Goal: Task Accomplishment & Management: Use online tool/utility

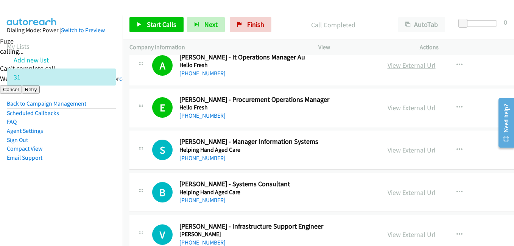
click at [395, 62] on link "View External Url" at bounding box center [412, 65] width 48 height 9
click at [400, 64] on link "View External Url" at bounding box center [412, 65] width 48 height 9
click at [158, 27] on span "Start Calls" at bounding box center [162, 24] width 30 height 9
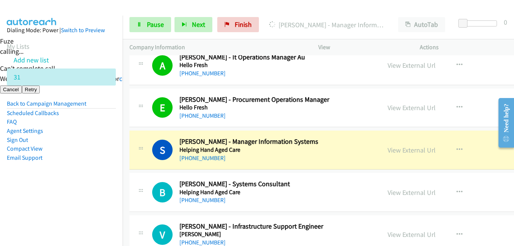
click at [33, 186] on aside "Dialing Mode: Power | Switch to Preview My Lists Add new list 31 Back to Campai…" at bounding box center [61, 106] width 123 height 181
click at [98, 195] on aside "Dialing Mode: Power | Switch to Preview My Lists Add new list 31 Back to Campai…" at bounding box center [61, 106] width 123 height 181
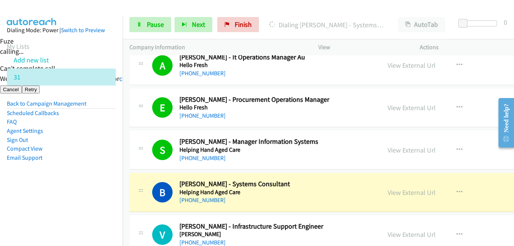
drag, startPoint x: 62, startPoint y: 167, endPoint x: 103, endPoint y: 167, distance: 40.5
click at [63, 167] on aside "Dialing Mode: Power | Switch to Preview My Lists Add new list 31 Back to Campai…" at bounding box center [61, 106] width 123 height 181
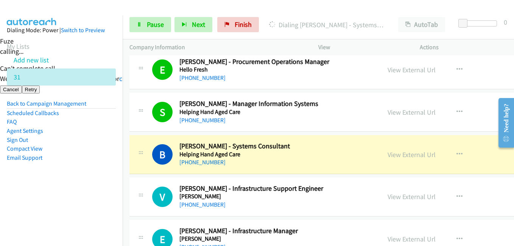
scroll to position [5523, 0]
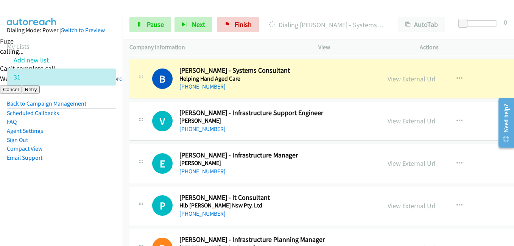
drag, startPoint x: 101, startPoint y: 198, endPoint x: 183, endPoint y: 185, distance: 83.1
click at [101, 198] on nav "Dialing Mode: Power | Switch to Preview My Lists Add new list 31 Back to Campai…" at bounding box center [61, 139] width 123 height 246
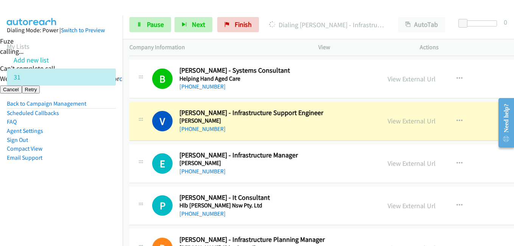
drag, startPoint x: 113, startPoint y: 194, endPoint x: 157, endPoint y: 91, distance: 111.9
click at [114, 193] on aside "Dialing Mode: Power | Switch to Preview My Lists Add new list 31 Back to Campai…" at bounding box center [61, 106] width 123 height 181
click at [392, 121] on link "View External Url" at bounding box center [412, 121] width 48 height 9
click at [154, 29] on link "Pause" at bounding box center [150, 24] width 42 height 15
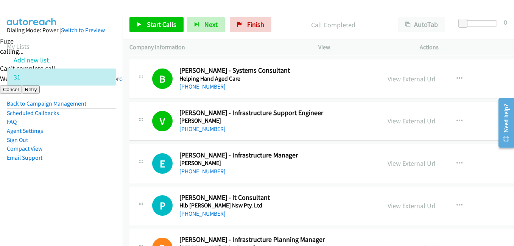
click at [90, 182] on aside "Dialing Mode: Power | Switch to Preview My Lists Add new list 31 Back to Campai…" at bounding box center [61, 106] width 123 height 181
click at [88, 184] on aside "Dialing Mode: Power | Switch to Preview My Lists Add new list 31 Back to Campai…" at bounding box center [61, 106] width 123 height 181
click at [161, 24] on span "Start Calls" at bounding box center [162, 24] width 30 height 9
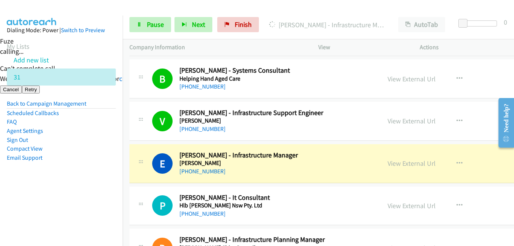
click at [109, 174] on aside "Dialing Mode: Power | Switch to Preview My Lists Add new list 31 Back to Campai…" at bounding box center [61, 106] width 123 height 181
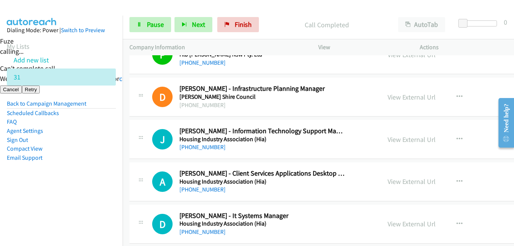
scroll to position [5675, 0]
click at [82, 174] on aside "Dialing Mode: Power | Switch to Preview My Lists Add new list 31 Back to Campai…" at bounding box center [61, 106] width 123 height 181
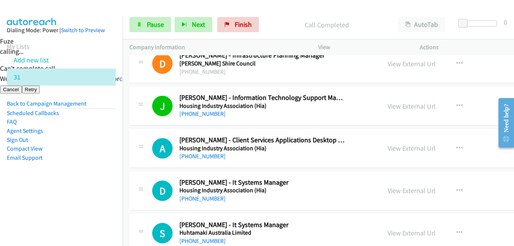
scroll to position [5750, 0]
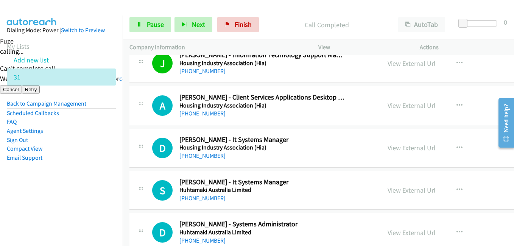
click at [91, 164] on aside "Dialing Mode: Power | Switch to Preview My Lists Add new list 31 Back to Campai…" at bounding box center [61, 106] width 123 height 181
click at [38, 137] on li "Sign Out" at bounding box center [61, 139] width 109 height 9
click at [95, 140] on li "Sign Out" at bounding box center [61, 139] width 109 height 9
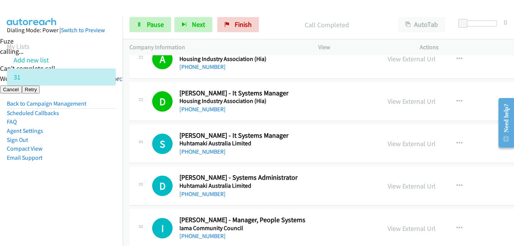
scroll to position [5826, 0]
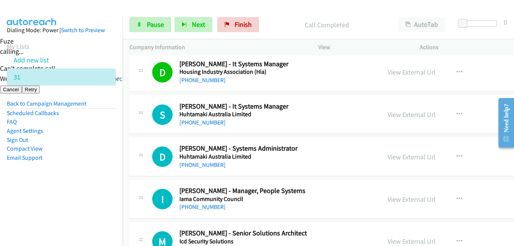
click at [98, 134] on li "Agent Settings" at bounding box center [61, 130] width 109 height 9
click at [101, 194] on aside "Dialing Mode: Power | Switch to Preview My Lists Add new list 31 Back to Campai…" at bounding box center [61, 106] width 123 height 181
click at [73, 167] on aside "Dialing Mode: Power | Switch to Preview My Lists Add new list 31 Back to Campai…" at bounding box center [61, 106] width 123 height 181
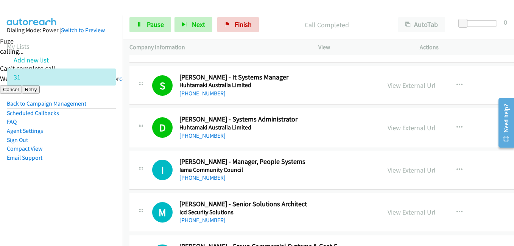
scroll to position [5864, 0]
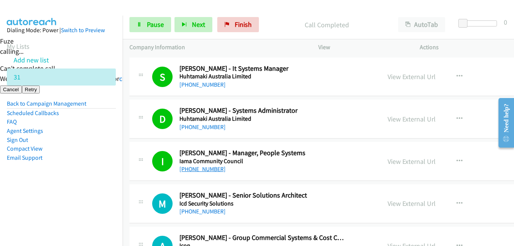
drag, startPoint x: 78, startPoint y: 182, endPoint x: 187, endPoint y: 165, distance: 110.3
click at [78, 182] on aside "Dialing Mode: Power | Switch to Preview My Lists Add new list 31 Back to Campai…" at bounding box center [61, 106] width 123 height 181
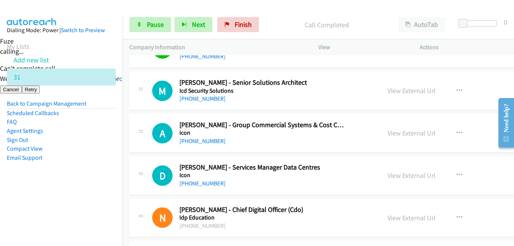
scroll to position [5978, 0]
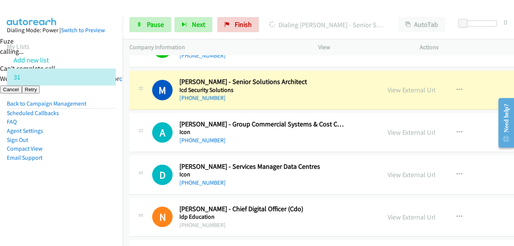
drag, startPoint x: 33, startPoint y: 162, endPoint x: 89, endPoint y: 170, distance: 55.9
click at [48, 164] on aside "Dialing Mode: Power | Switch to Preview My Lists Add new list 31 Back to Campai…" at bounding box center [61, 106] width 123 height 181
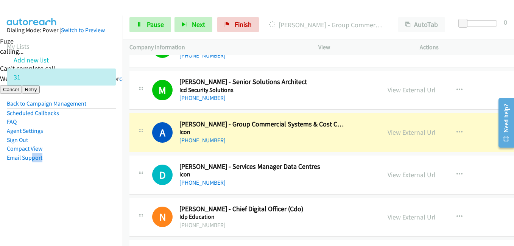
click at [70, 187] on aside "Dialing Mode: Power | Switch to Preview My Lists Add new list 31 Back to Campai…" at bounding box center [61, 106] width 123 height 181
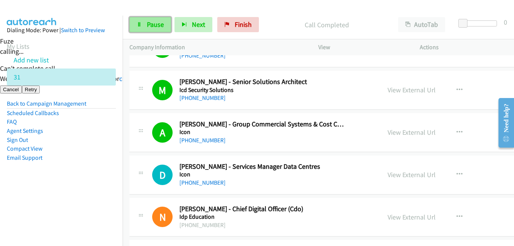
click at [142, 27] on icon at bounding box center [139, 24] width 5 height 5
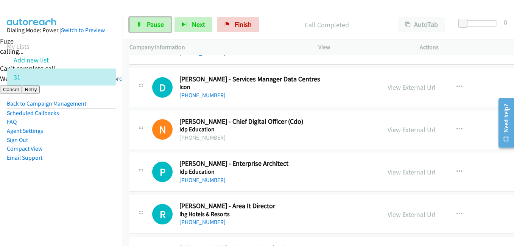
scroll to position [6091, 0]
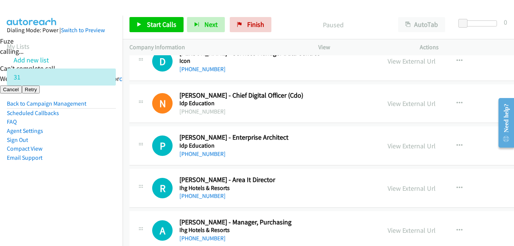
drag, startPoint x: 96, startPoint y: 190, endPoint x: 109, endPoint y: 178, distance: 16.9
click at [97, 190] on aside "Dialing Mode: Power | Switch to Preview My Lists Add new list 31 Back to Campai…" at bounding box center [61, 106] width 123 height 181
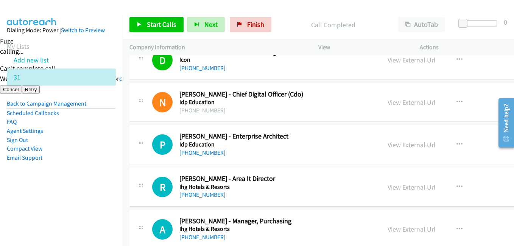
scroll to position [6129, 0]
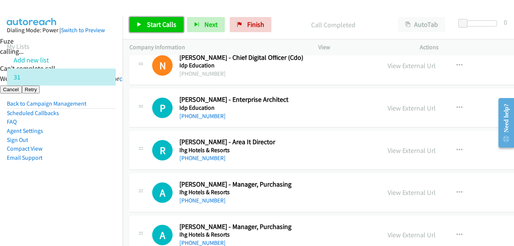
click at [157, 24] on span "Start Calls" at bounding box center [162, 24] width 30 height 9
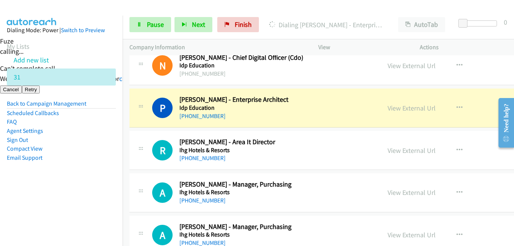
click at [81, 199] on nav "Dialing Mode: Power | Switch to Preview My Lists Add new list 31 Back to Campai…" at bounding box center [61, 139] width 123 height 246
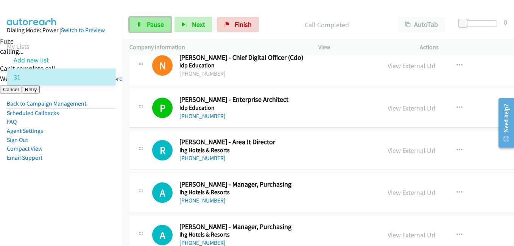
click at [151, 23] on span "Pause" at bounding box center [155, 24] width 17 height 9
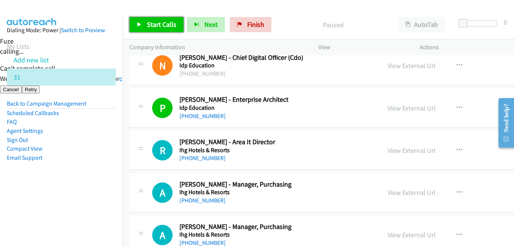
click at [152, 25] on span "Start Calls" at bounding box center [162, 24] width 30 height 9
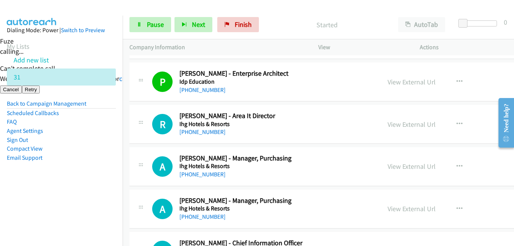
scroll to position [6205, 0]
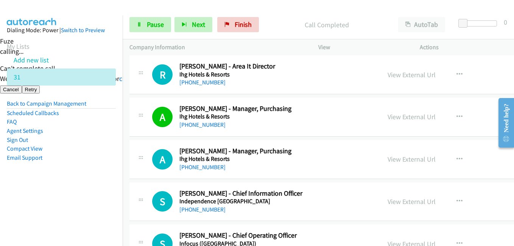
drag, startPoint x: 47, startPoint y: 141, endPoint x: 133, endPoint y: 146, distance: 85.7
click at [52, 141] on li "Sign Out" at bounding box center [61, 139] width 109 height 9
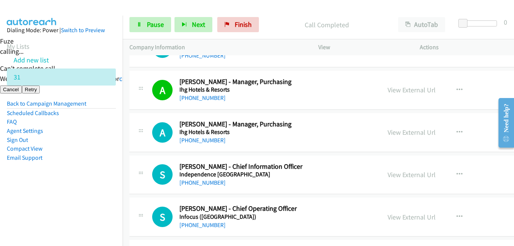
scroll to position [6280, 0]
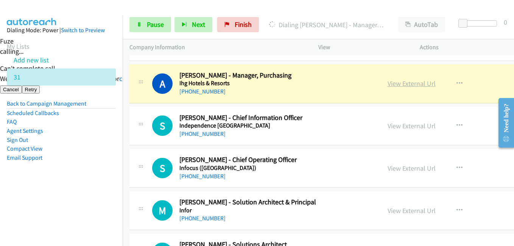
click at [397, 84] on link "View External Url" at bounding box center [412, 83] width 48 height 9
click at [141, 29] on link "Pause" at bounding box center [150, 24] width 42 height 15
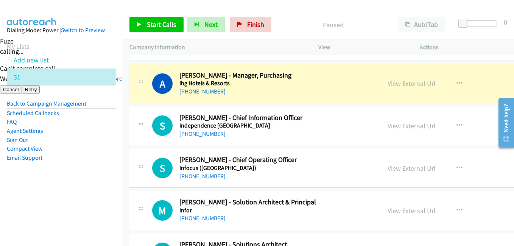
drag, startPoint x: 62, startPoint y: 138, endPoint x: 170, endPoint y: 145, distance: 108.1
click at [62, 138] on li "Sign Out" at bounding box center [61, 139] width 109 height 9
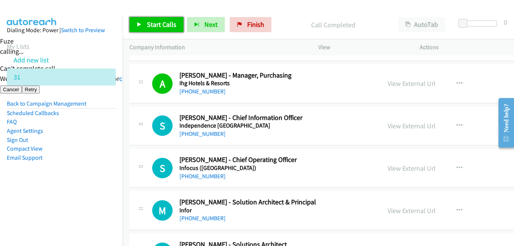
click at [153, 25] on span "Start Calls" at bounding box center [162, 24] width 30 height 9
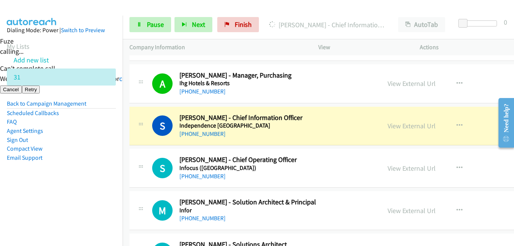
click at [33, 214] on nav "Dialing Mode: Power | Switch to Preview My Lists Add new list 31 Back to Campai…" at bounding box center [61, 139] width 123 height 246
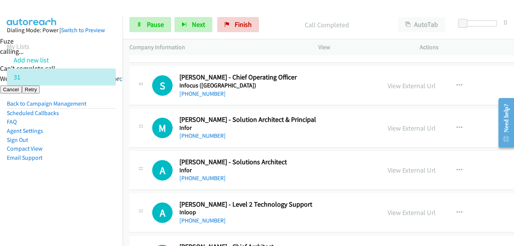
scroll to position [6318, 0]
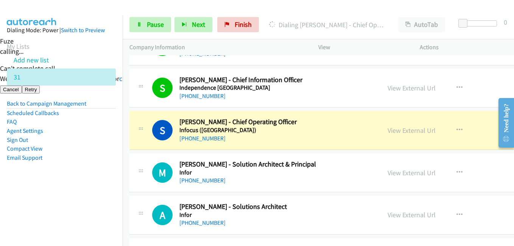
drag, startPoint x: 84, startPoint y: 145, endPoint x: 137, endPoint y: 145, distance: 53.7
click at [84, 145] on li "Compact View" at bounding box center [61, 148] width 109 height 9
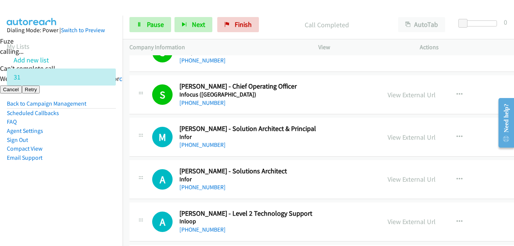
scroll to position [6394, 0]
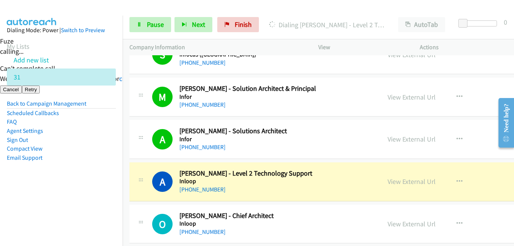
click at [103, 165] on aside "Dialing Mode: Power | Switch to Preview My Lists Add new list 31 Back to Campai…" at bounding box center [61, 106] width 123 height 181
click at [126, 170] on td "A Callback Scheduled [PERSON_NAME] - Level 2 Technology Support Inloop [GEOGRAP…" at bounding box center [367, 181] width 489 height 42
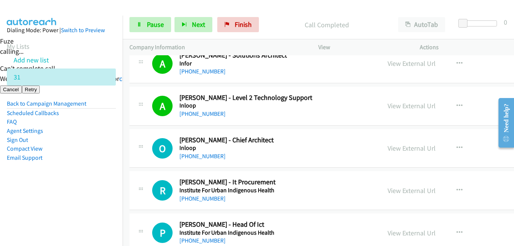
scroll to position [6545, 0]
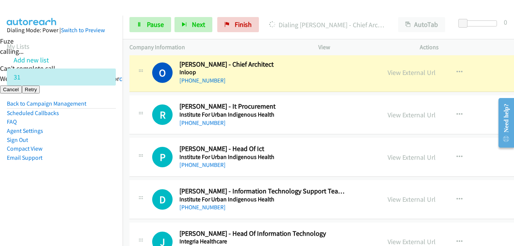
click at [56, 144] on li "Compact View" at bounding box center [61, 148] width 109 height 9
click at [396, 70] on link "View External Url" at bounding box center [412, 72] width 48 height 9
drag, startPoint x: 159, startPoint y: 12, endPoint x: 159, endPoint y: 17, distance: 4.6
click at [159, 15] on div "Start Calls Pause Next Finish [PERSON_NAME] - Chief Architect AutoTab AutoTab 0" at bounding box center [318, 24] width 391 height 29
click at [159, 19] on link "Pause" at bounding box center [150, 24] width 42 height 15
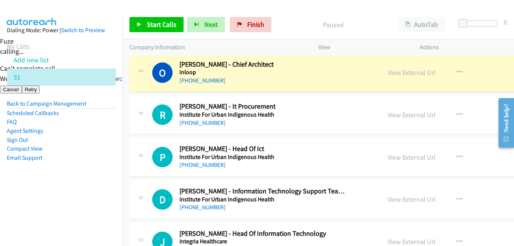
click at [103, 179] on nav "Dialing Mode: Power | Switch to Preview My Lists Add new list 31 Back to Campai…" at bounding box center [61, 139] width 123 height 246
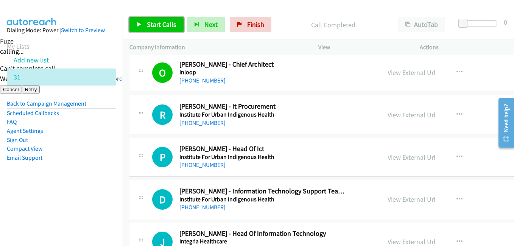
click at [166, 22] on span "Start Calls" at bounding box center [162, 24] width 30 height 9
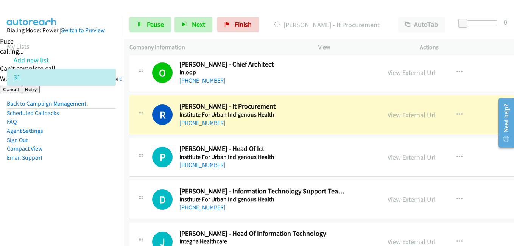
drag, startPoint x: 75, startPoint y: 202, endPoint x: 121, endPoint y: 216, distance: 48.4
click at [78, 202] on nav "Dialing Mode: Power | Switch to Preview My Lists Add new list 31 Back to Campai…" at bounding box center [61, 139] width 123 height 246
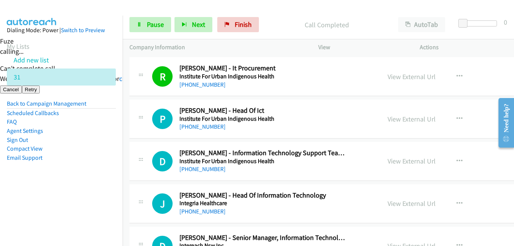
scroll to position [6583, 0]
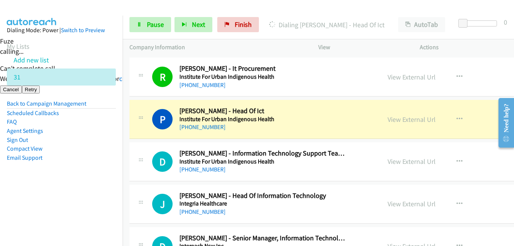
click at [84, 149] on li "Compact View" at bounding box center [61, 148] width 109 height 9
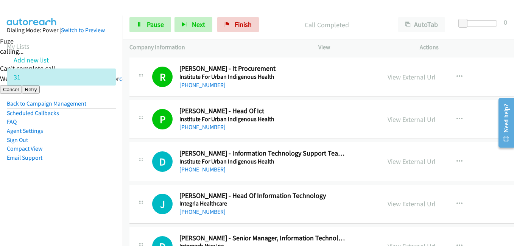
click at [92, 190] on aside "Dialing Mode: Power | Switch to Preview My Lists Add new list 31 Back to Campai…" at bounding box center [61, 106] width 123 height 181
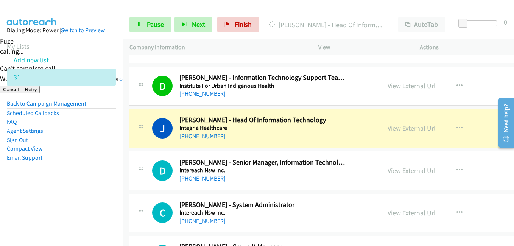
click at [85, 165] on aside "Dialing Mode: Power | Switch to Preview My Lists Add new list 31 Back to Campai…" at bounding box center [61, 106] width 123 height 181
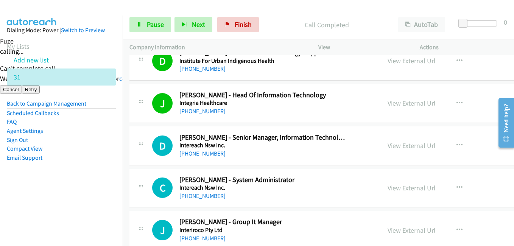
scroll to position [6697, 0]
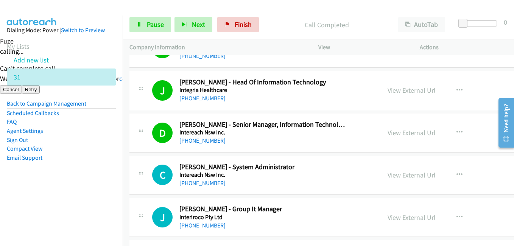
click at [105, 176] on aside "Dialing Mode: Power | Switch to Preview My Lists Add new list 31 Back to Campai…" at bounding box center [61, 106] width 123 height 181
drag, startPoint x: 41, startPoint y: 188, endPoint x: 125, endPoint y: 201, distance: 84.9
click at [44, 189] on aside "Dialing Mode: Power | Switch to Preview My Lists Add new list 31 Back to Campai…" at bounding box center [61, 106] width 123 height 181
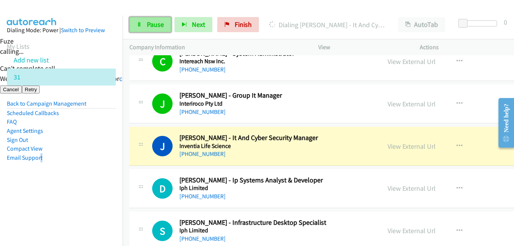
click at [158, 24] on span "Pause" at bounding box center [155, 24] width 17 height 9
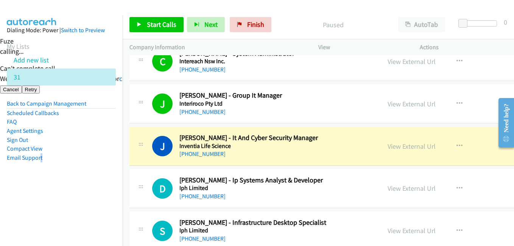
drag, startPoint x: 51, startPoint y: 191, endPoint x: 131, endPoint y: 200, distance: 81.2
click at [52, 191] on aside "Dialing Mode: Power | Switch to Preview My Lists Add new list 31 Back to Campai…" at bounding box center [61, 106] width 123 height 181
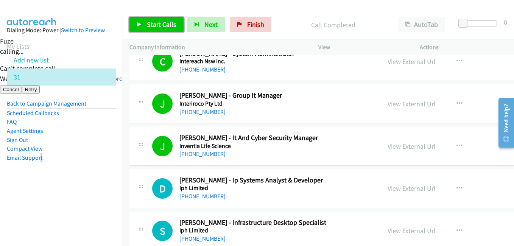
drag, startPoint x: 149, startPoint y: 28, endPoint x: 212, endPoint y: 63, distance: 71.8
click at [149, 28] on span "Start Calls" at bounding box center [162, 24] width 30 height 9
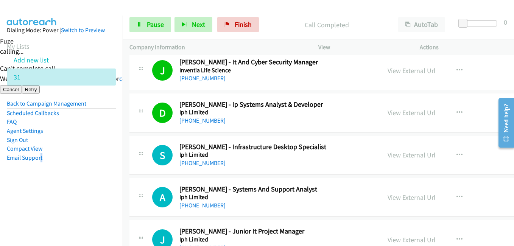
scroll to position [6962, 0]
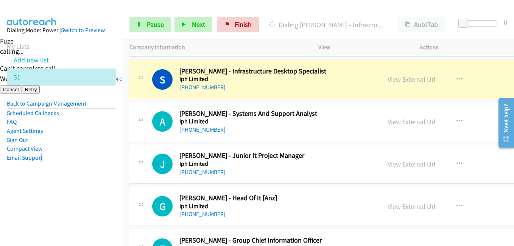
click at [53, 176] on aside "Dialing Mode: Power | Switch to Preview My Lists Add new list 31 Back to Campai…" at bounding box center [61, 106] width 123 height 181
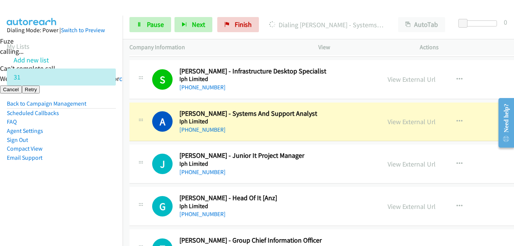
drag, startPoint x: 102, startPoint y: 199, endPoint x: 135, endPoint y: 190, distance: 34.2
click at [103, 199] on nav "Dialing Mode: Power | Switch to Preview My Lists Add new list 31 Back to Campai…" at bounding box center [61, 139] width 123 height 246
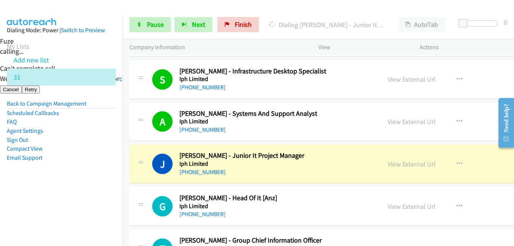
click at [83, 170] on aside "Dialing Mode: Power | Switch to Preview My Lists Add new list 31 Back to Campai…" at bounding box center [61, 106] width 123 height 181
click at [62, 189] on aside "Dialing Mode: Power | Switch to Preview My Lists Add new list 31 Back to Campai…" at bounding box center [61, 106] width 123 height 181
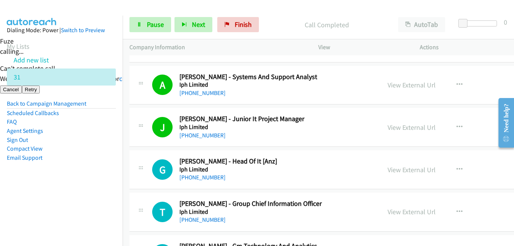
scroll to position [7037, 0]
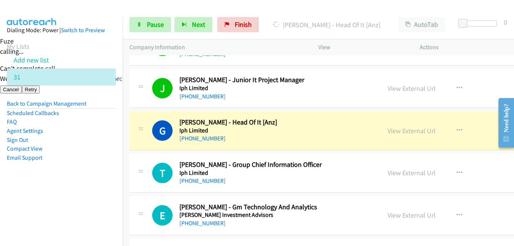
drag, startPoint x: 90, startPoint y: 176, endPoint x: 294, endPoint y: 174, distance: 204.8
click at [90, 176] on aside "Dialing Mode: Power | Switch to Preview My Lists Add new list 31 Back to Campai…" at bounding box center [61, 106] width 123 height 181
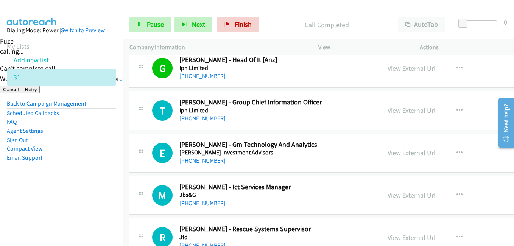
scroll to position [7113, 0]
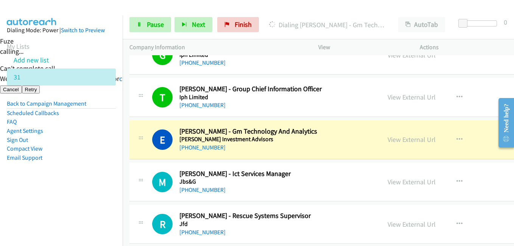
drag, startPoint x: 42, startPoint y: 184, endPoint x: 171, endPoint y: 179, distance: 129.2
click at [42, 184] on aside "Dialing Mode: Power | Switch to Preview My Lists Add new list 31 Back to Campai…" at bounding box center [61, 106] width 123 height 181
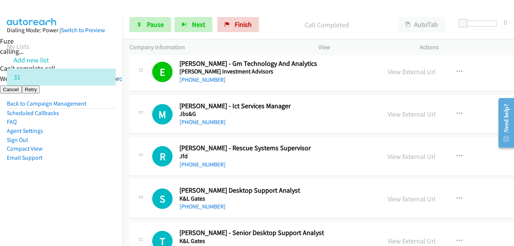
scroll to position [7227, 0]
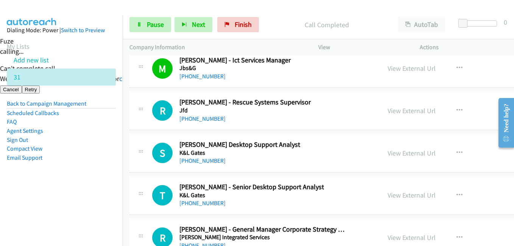
drag, startPoint x: 92, startPoint y: 170, endPoint x: 170, endPoint y: 167, distance: 77.7
click at [92, 170] on aside "Dialing Mode: Power | Switch to Preview My Lists Add new list 31 Back to Campai…" at bounding box center [61, 106] width 123 height 181
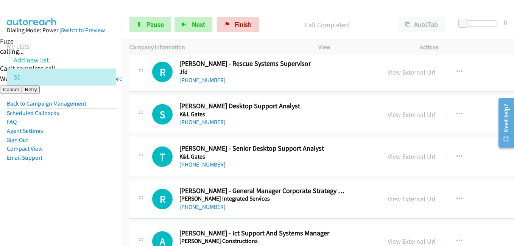
scroll to position [7302, 0]
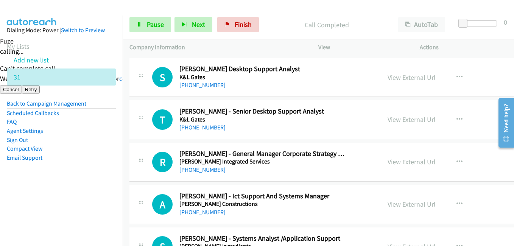
drag, startPoint x: 73, startPoint y: 182, endPoint x: 108, endPoint y: 177, distance: 35.5
click at [73, 182] on aside "Dialing Mode: Power | Switch to Preview My Lists Add new list 31 Back to Campai…" at bounding box center [61, 106] width 123 height 181
click at [104, 164] on aside "Dialing Mode: Power | Switch to Preview My Lists Add new list 31 Back to Campai…" at bounding box center [61, 106] width 123 height 181
click at [151, 24] on span "Pause" at bounding box center [155, 24] width 17 height 9
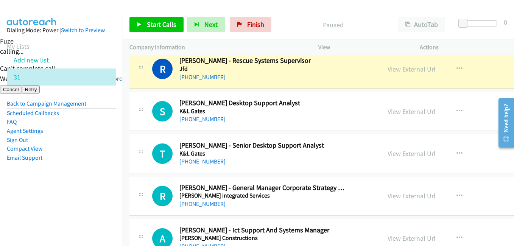
scroll to position [7227, 0]
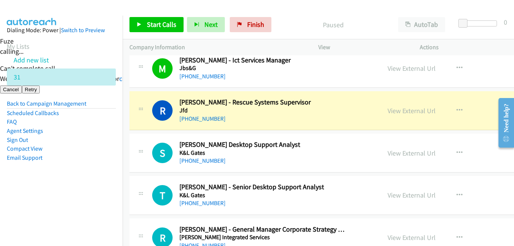
click at [100, 174] on aside "Dialing Mode: Power | Switch to Preview My Lists Add new list 31 Back to Campai…" at bounding box center [61, 106] width 123 height 181
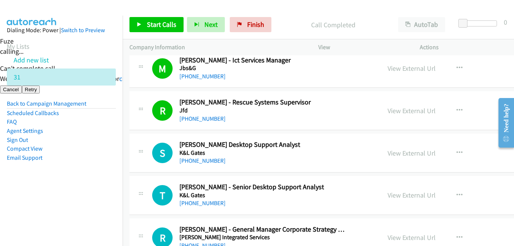
scroll to position [7302, 0]
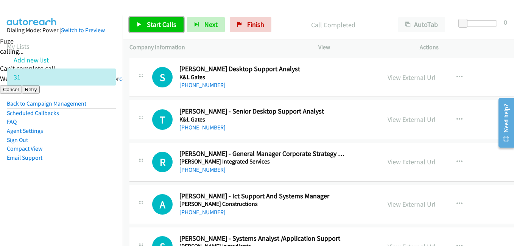
click at [170, 23] on span "Start Calls" at bounding box center [162, 24] width 30 height 9
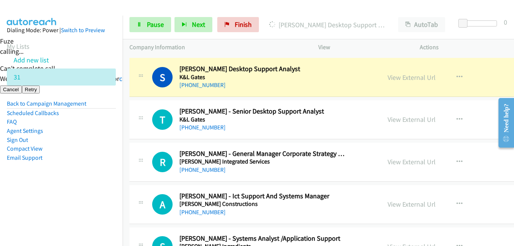
drag, startPoint x: 94, startPoint y: 202, endPoint x: 190, endPoint y: 196, distance: 95.5
click at [94, 202] on nav "Dialing Mode: Power | Switch to Preview My Lists Add new list 31 Back to Campai…" at bounding box center [61, 139] width 123 height 246
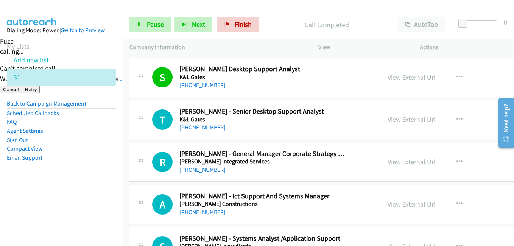
click at [98, 173] on aside "Dialing Mode: Power | Switch to Preview My Lists Add new list 31 Back to Campai…" at bounding box center [61, 106] width 123 height 181
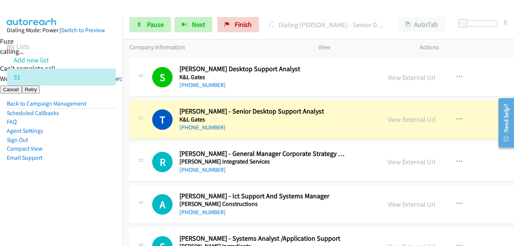
click at [108, 187] on aside "Dialing Mode: Power | Switch to Preview My Lists Add new list 31 Back to Campai…" at bounding box center [61, 106] width 123 height 181
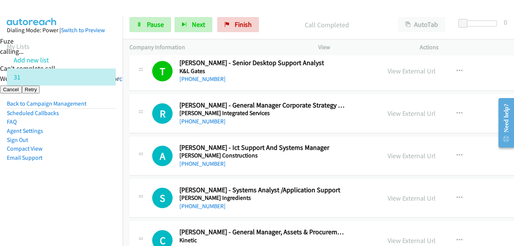
scroll to position [7416, 0]
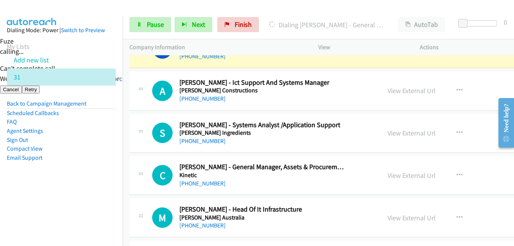
click at [71, 177] on aside "Dialing Mode: Power | Switch to Preview My Lists Add new list 31 Back to Campai…" at bounding box center [61, 106] width 123 height 181
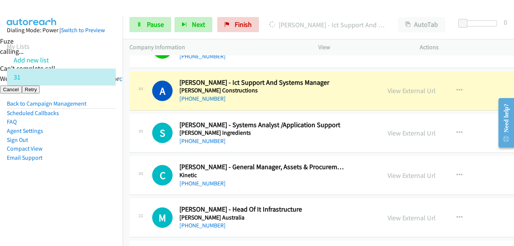
drag, startPoint x: 111, startPoint y: 174, endPoint x: 138, endPoint y: 173, distance: 26.9
click at [111, 174] on aside "Dialing Mode: Power | Switch to Preview My Lists Add new list 31 Back to Campai…" at bounding box center [61, 106] width 123 height 181
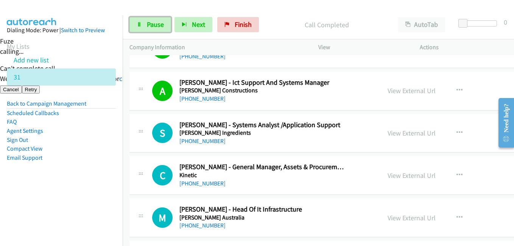
click at [157, 26] on span "Pause" at bounding box center [155, 24] width 17 height 9
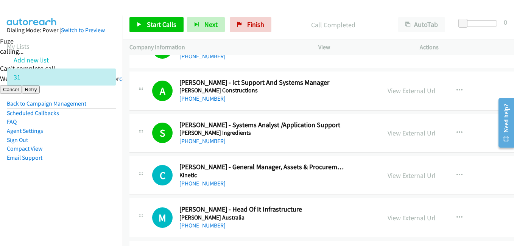
click at [59, 188] on aside "Dialing Mode: Power | Switch to Preview My Lists Add new list 31 Back to Campai…" at bounding box center [61, 106] width 123 height 181
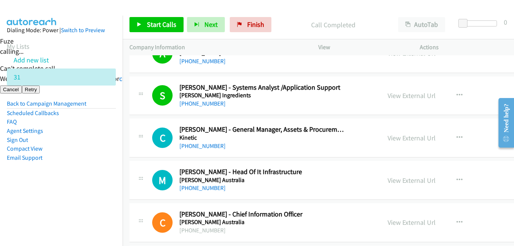
scroll to position [7454, 0]
click at [161, 19] on link "Start Calls" at bounding box center [156, 24] width 54 height 15
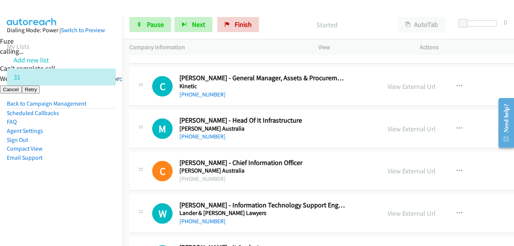
scroll to position [7491, 0]
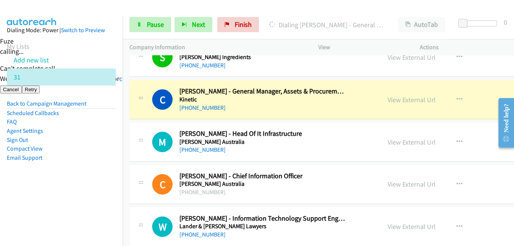
click at [92, 173] on aside "Dialing Mode: Power | Switch to Preview My Lists Add new list 31 Back to Campai…" at bounding box center [61, 106] width 123 height 181
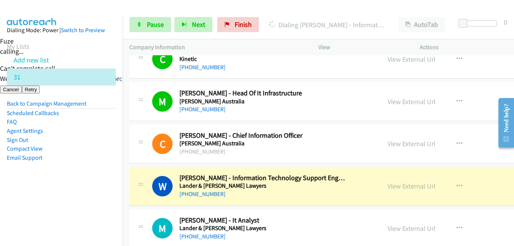
scroll to position [7605, 0]
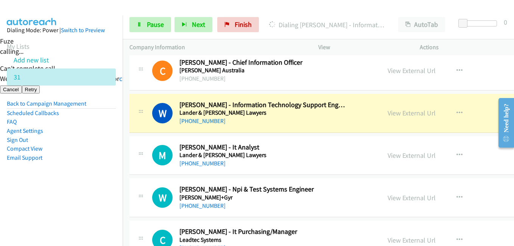
click at [96, 201] on nav "Dialing Mode: Power | Switch to Preview My Lists Add new list 31 Back to Campai…" at bounding box center [61, 139] width 123 height 246
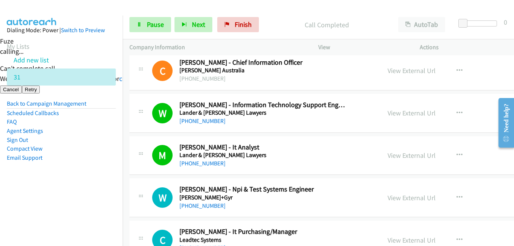
drag, startPoint x: 61, startPoint y: 170, endPoint x: 97, endPoint y: 172, distance: 36.1
click at [61, 170] on aside "Dialing Mode: Power | Switch to Preview My Lists Add new list 31 Back to Campai…" at bounding box center [61, 106] width 123 height 181
click at [143, 21] on link "Pause" at bounding box center [150, 24] width 42 height 15
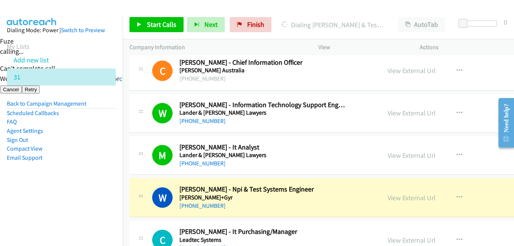
drag, startPoint x: 89, startPoint y: 174, endPoint x: 105, endPoint y: 172, distance: 15.6
click at [89, 174] on aside "Dialing Mode: Power | Switch to Preview My Lists Add new list 31 Back to Campai…" at bounding box center [61, 106] width 123 height 181
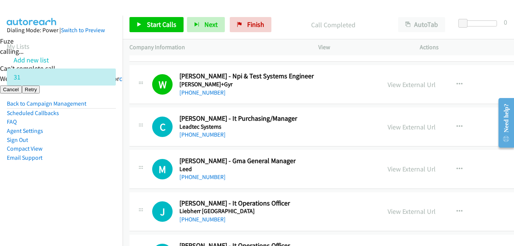
scroll to position [7719, 0]
click at [165, 23] on span "Start Calls" at bounding box center [162, 24] width 30 height 9
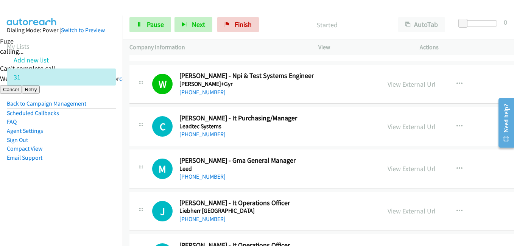
click at [96, 190] on aside "Dialing Mode: Power | Switch to Preview My Lists Add new list 31 Back to Campai…" at bounding box center [61, 106] width 123 height 181
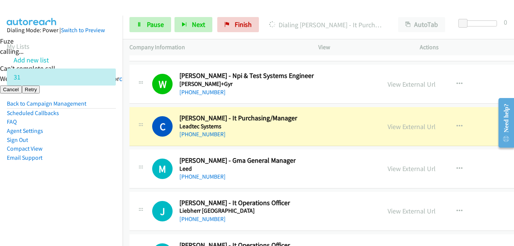
drag, startPoint x: 18, startPoint y: 187, endPoint x: 67, endPoint y: 187, distance: 48.4
click at [19, 187] on aside "Dialing Mode: Power | Switch to Preview My Lists Add new list 31 Back to Campai…" at bounding box center [61, 106] width 123 height 181
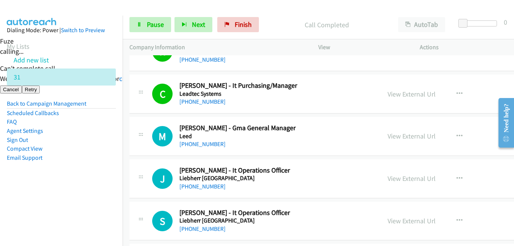
scroll to position [7794, 0]
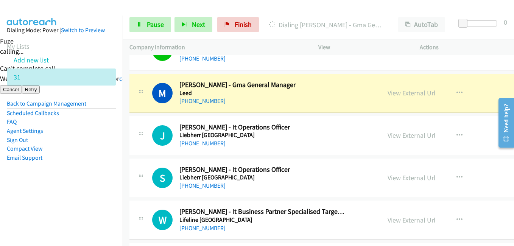
drag, startPoint x: 103, startPoint y: 181, endPoint x: 303, endPoint y: 176, distance: 200.3
click at [103, 181] on aside "Dialing Mode: Power | Switch to Preview My Lists Add new list 31 Back to Campai…" at bounding box center [61, 106] width 123 height 181
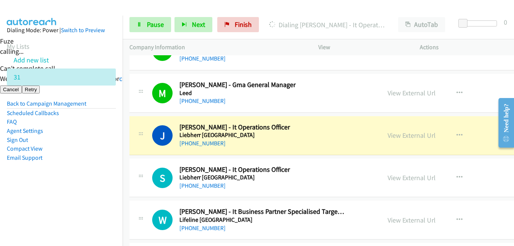
drag, startPoint x: 92, startPoint y: 188, endPoint x: 178, endPoint y: 72, distance: 144.3
click at [93, 188] on aside "Dialing Mode: Power | Switch to Preview My Lists Add new list 31 Back to Campai…" at bounding box center [61, 106] width 123 height 181
drag, startPoint x: 154, startPoint y: 20, endPoint x: 235, endPoint y: 48, distance: 85.6
click at [154, 20] on span "Pause" at bounding box center [155, 24] width 17 height 9
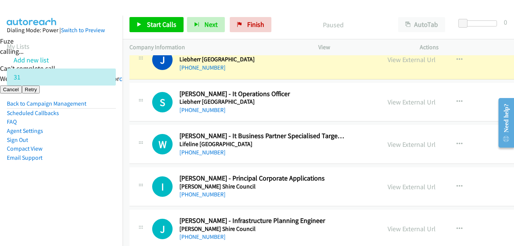
scroll to position [7832, 0]
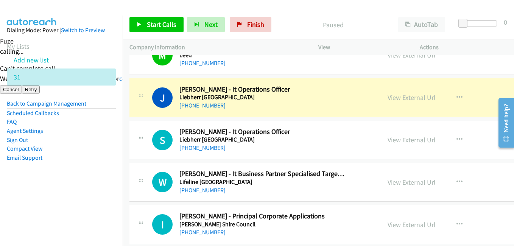
drag, startPoint x: 92, startPoint y: 159, endPoint x: 112, endPoint y: 129, distance: 36.4
click at [92, 159] on li "Email Support" at bounding box center [61, 157] width 109 height 9
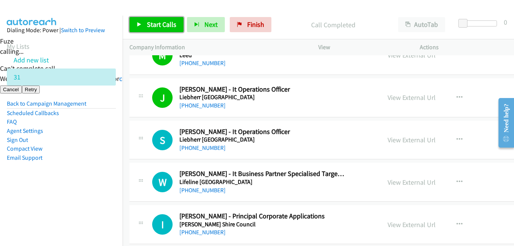
click at [161, 25] on span "Start Calls" at bounding box center [162, 24] width 30 height 9
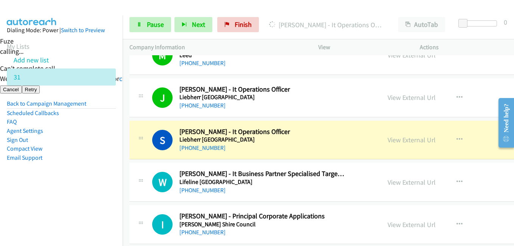
drag, startPoint x: 43, startPoint y: 184, endPoint x: 95, endPoint y: 184, distance: 52.6
click at [43, 184] on aside "Dialing Mode: Power | Switch to Preview My Lists Add new list 31 Back to Campai…" at bounding box center [61, 106] width 123 height 181
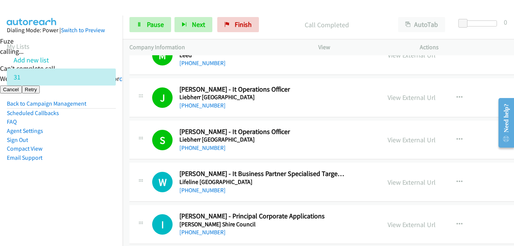
scroll to position [7908, 0]
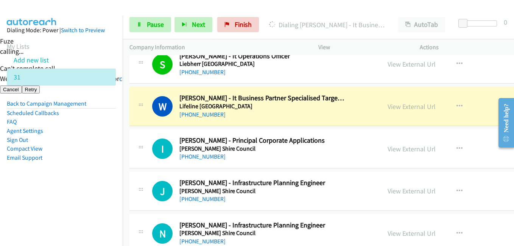
click at [125, 178] on td "J Callback Scheduled [PERSON_NAME] - Infrastructure Planning Engineer [PERSON_N…" at bounding box center [367, 191] width 489 height 42
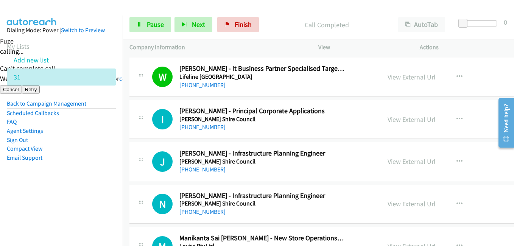
scroll to position [7984, 0]
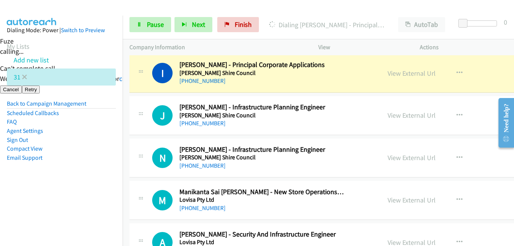
drag, startPoint x: 62, startPoint y: 178, endPoint x: 75, endPoint y: 76, distance: 102.7
click at [62, 178] on aside "Dialing Mode: Power | Switch to Preview My Lists Add new list 31 Back to Campai…" at bounding box center [61, 106] width 123 height 181
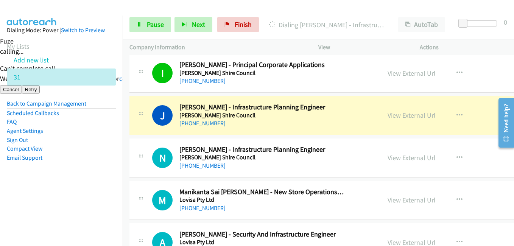
drag, startPoint x: 95, startPoint y: 192, endPoint x: 232, endPoint y: 167, distance: 139.3
click at [117, 193] on aside "Dialing Mode: Power | Switch to Preview My Lists Add new list 31 Back to Campai…" at bounding box center [61, 106] width 123 height 181
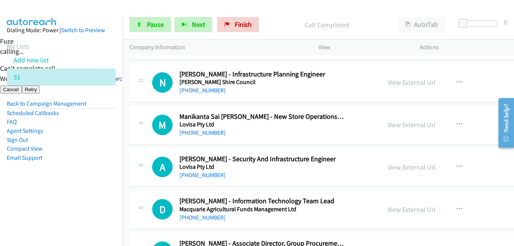
scroll to position [8059, 0]
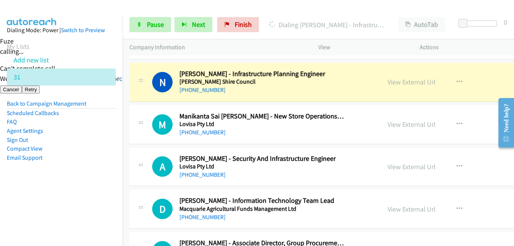
drag, startPoint x: 103, startPoint y: 192, endPoint x: 207, endPoint y: 188, distance: 103.8
click at [104, 192] on aside "Dialing Mode: Power | Switch to Preview My Lists Add new list 31 Back to Campai…" at bounding box center [61, 106] width 123 height 181
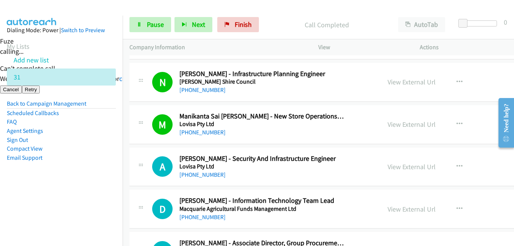
drag, startPoint x: 103, startPoint y: 163, endPoint x: 118, endPoint y: 112, distance: 53.0
click at [103, 161] on aside "Dialing Mode: Power | Switch to Preview My Lists Add new list 31 Back to Campai…" at bounding box center [61, 106] width 123 height 181
click at [145, 25] on link "Pause" at bounding box center [150, 24] width 42 height 15
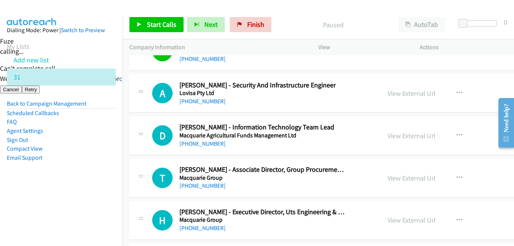
scroll to position [8135, 0]
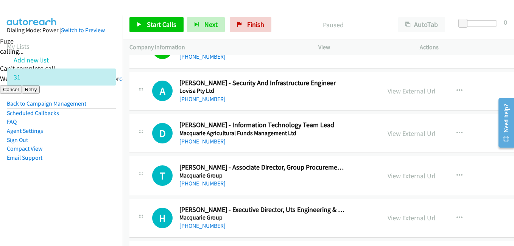
click at [75, 185] on aside "Dialing Mode: Power | Switch to Preview My Lists Add new list 31 Back to Campai…" at bounding box center [61, 106] width 123 height 181
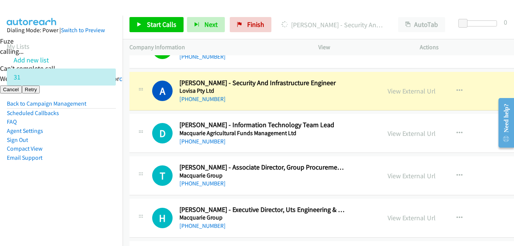
click at [88, 194] on aside "Dialing Mode: Power | Switch to Preview My Lists Add new list 31 Back to Campai…" at bounding box center [61, 106] width 123 height 181
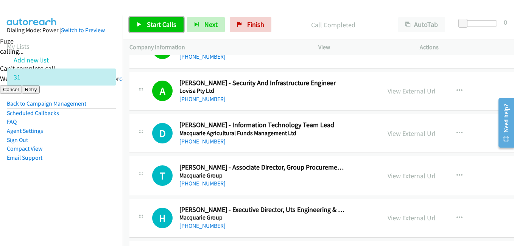
click at [169, 21] on span "Start Calls" at bounding box center [162, 24] width 30 height 9
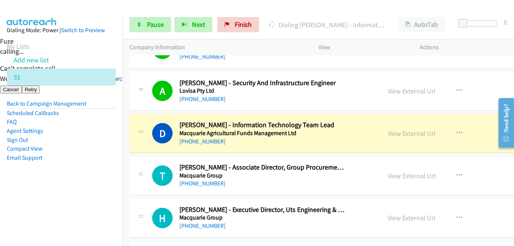
drag, startPoint x: 93, startPoint y: 211, endPoint x: 147, endPoint y: 200, distance: 55.2
click at [95, 213] on nav "Dialing Mode: Power | Switch to Preview My Lists Add new list 31 Back to Campai…" at bounding box center [61, 139] width 123 height 246
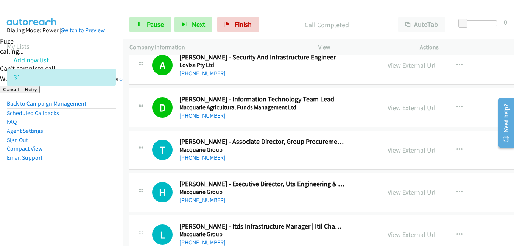
scroll to position [8173, 0]
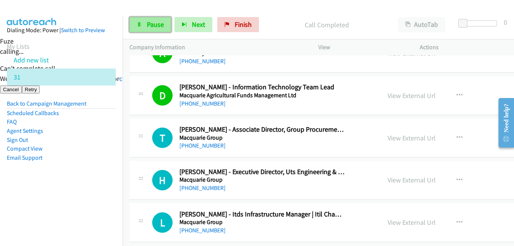
click at [143, 31] on link "Pause" at bounding box center [150, 24] width 42 height 15
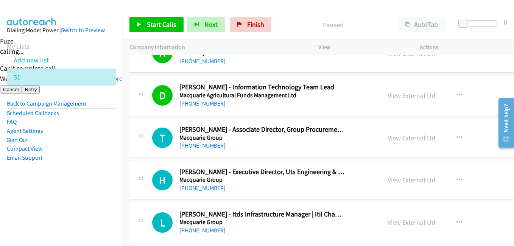
scroll to position [8248, 0]
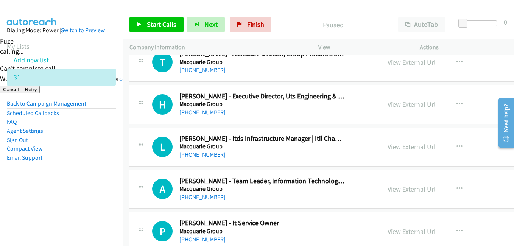
click at [108, 178] on aside "Dialing Mode: Power | Switch to Preview My Lists Add new list 31 Back to Campai…" at bounding box center [61, 106] width 123 height 181
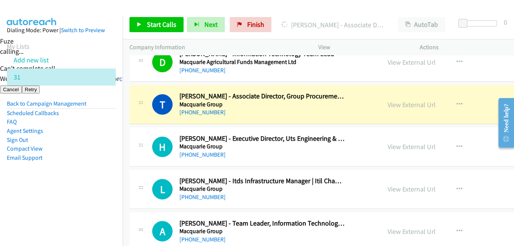
scroll to position [8173, 0]
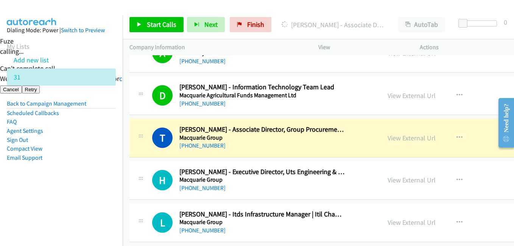
drag, startPoint x: 99, startPoint y: 209, endPoint x: 184, endPoint y: 175, distance: 91.5
click at [99, 209] on nav "Dialing Mode: Power | Switch to Preview My Lists Add new list 31 Back to Campai…" at bounding box center [61, 139] width 123 height 246
